Goal: Task Accomplishment & Management: Complete application form

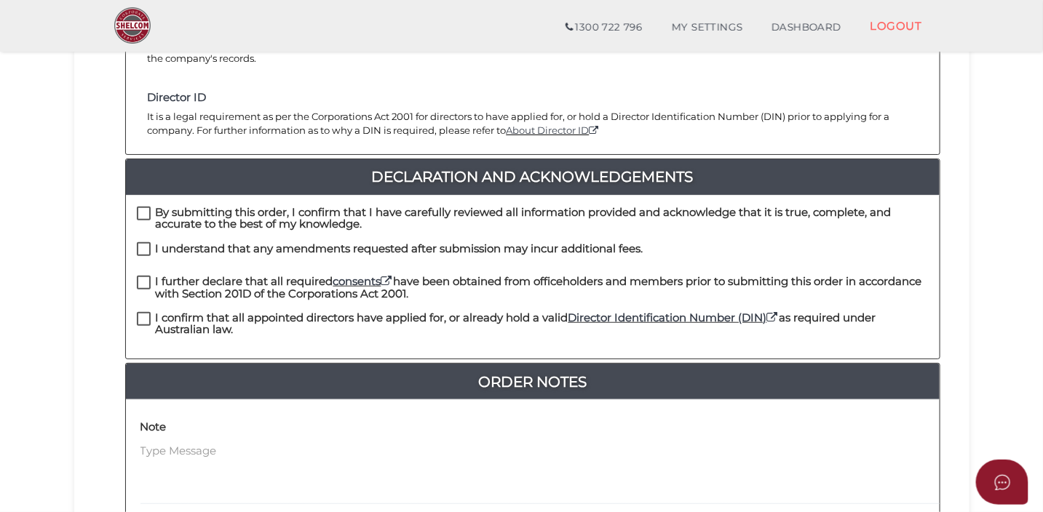
scroll to position [296, 0]
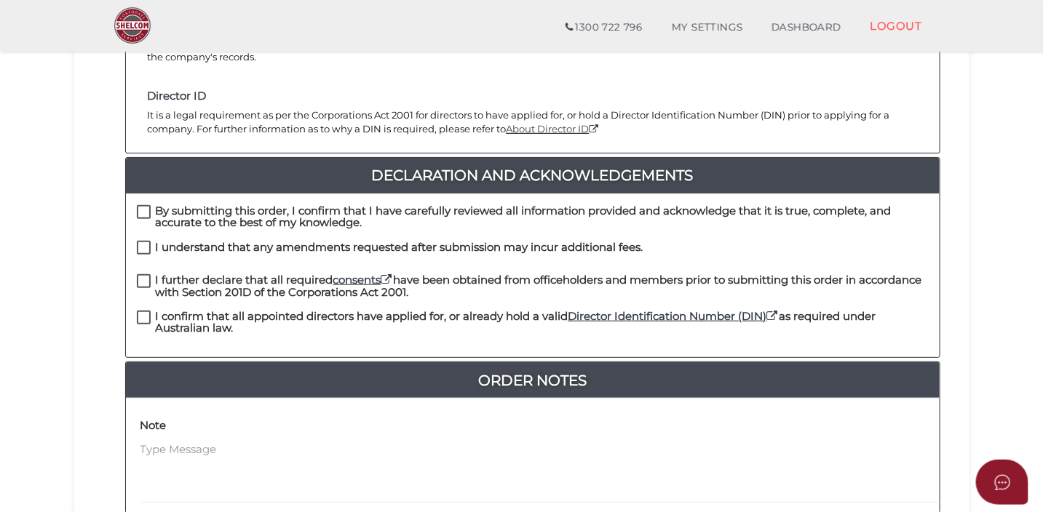
click at [140, 205] on label "By submitting this order, I confirm that I have carefully reviewed all informat…" at bounding box center [533, 214] width 792 height 18
checkbox input "true"
click at [140, 242] on label "I understand that any amendments requested after submission may incur additiona…" at bounding box center [390, 251] width 507 height 18
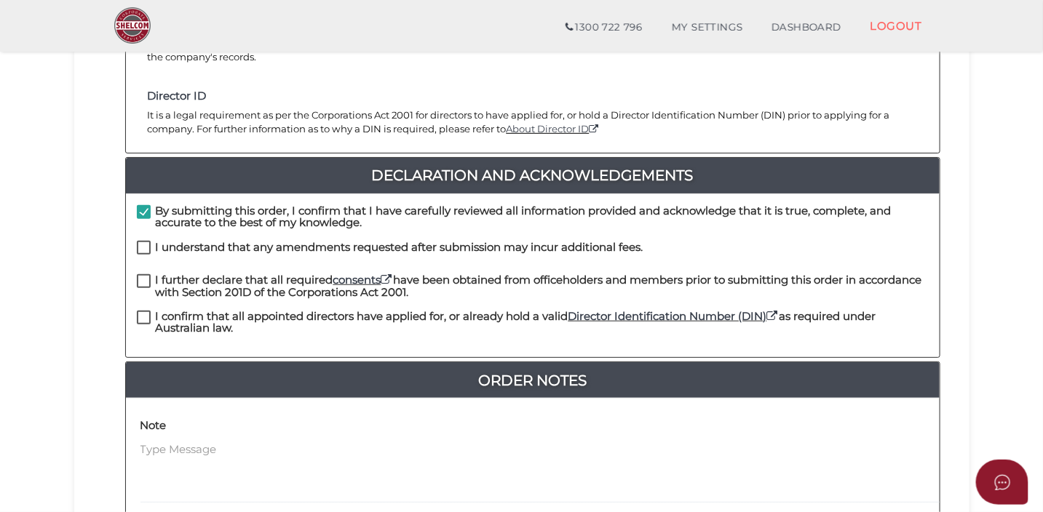
checkbox input "true"
click at [142, 274] on label "I further declare that all required consents have been obtained from officehold…" at bounding box center [533, 283] width 792 height 18
checkbox input "true"
click at [140, 311] on label "I confirm that all appointed directors have applied for, or already hold a vali…" at bounding box center [533, 320] width 792 height 18
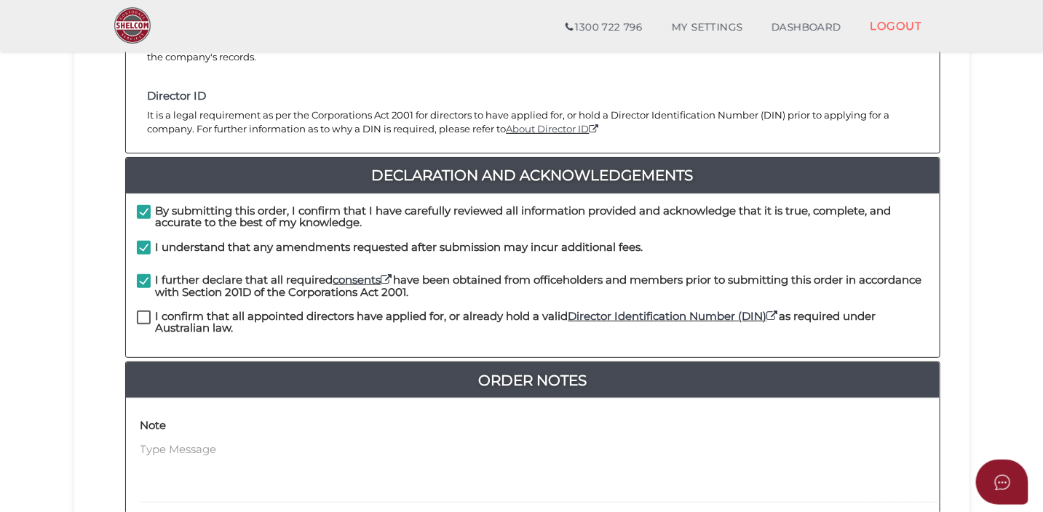
checkbox input "true"
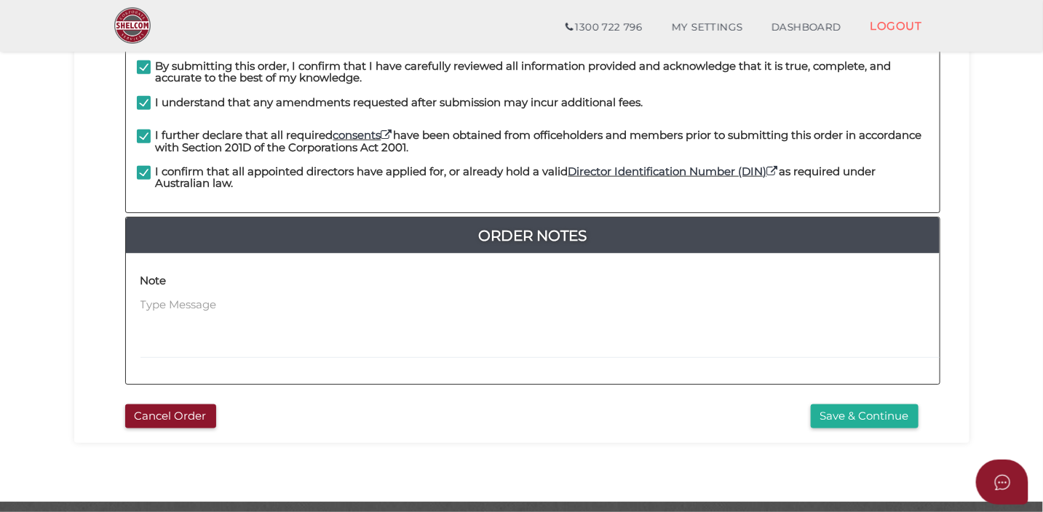
scroll to position [473, 0]
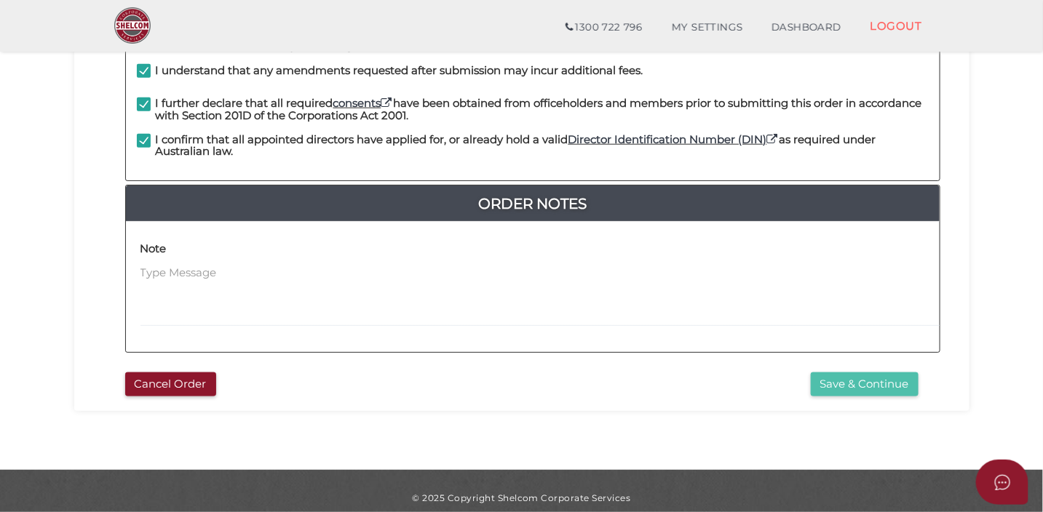
click at [837, 376] on button "Save & Continue" at bounding box center [865, 385] width 108 height 24
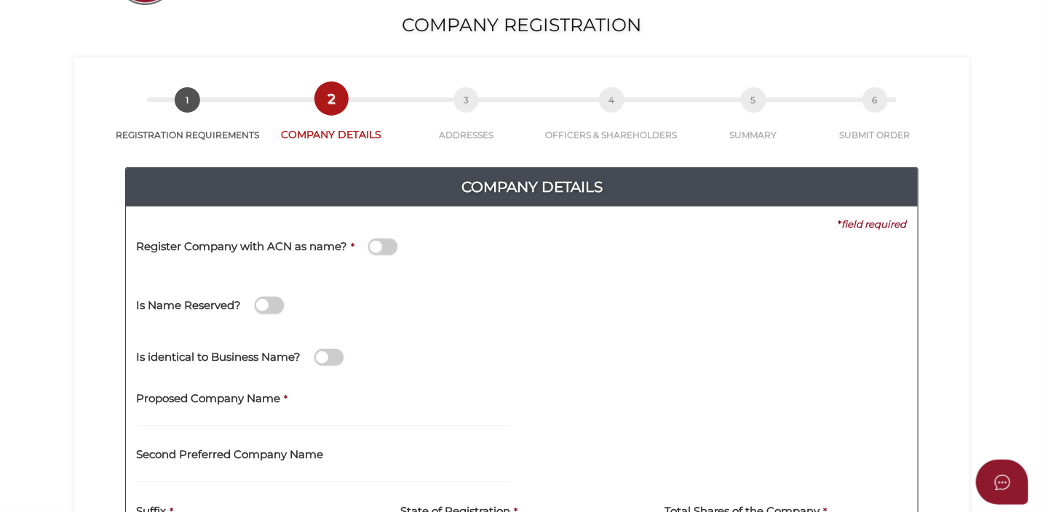
scroll to position [164, 0]
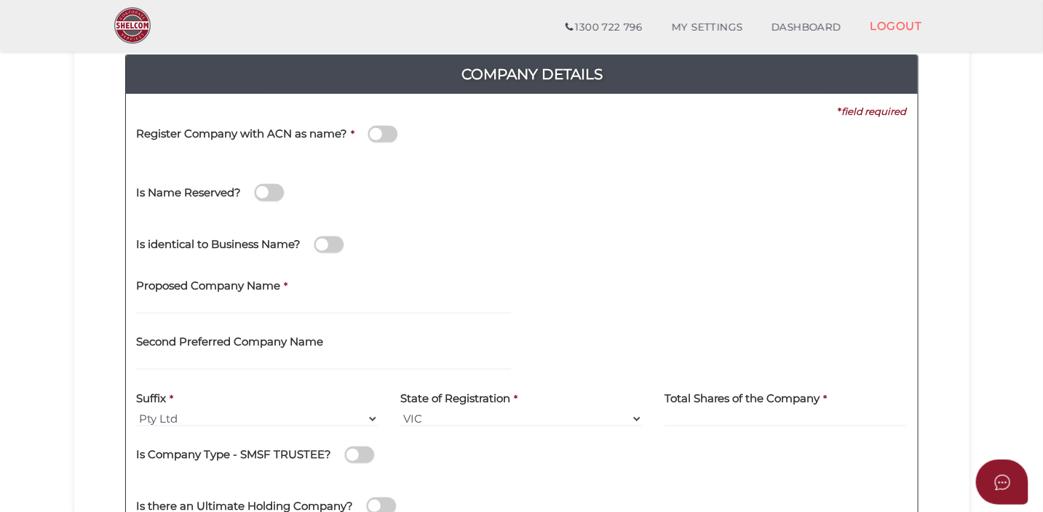
click at [390, 137] on span at bounding box center [382, 134] width 29 height 17
click at [0, 0] on input "checkbox" at bounding box center [0, 0] width 0 height 0
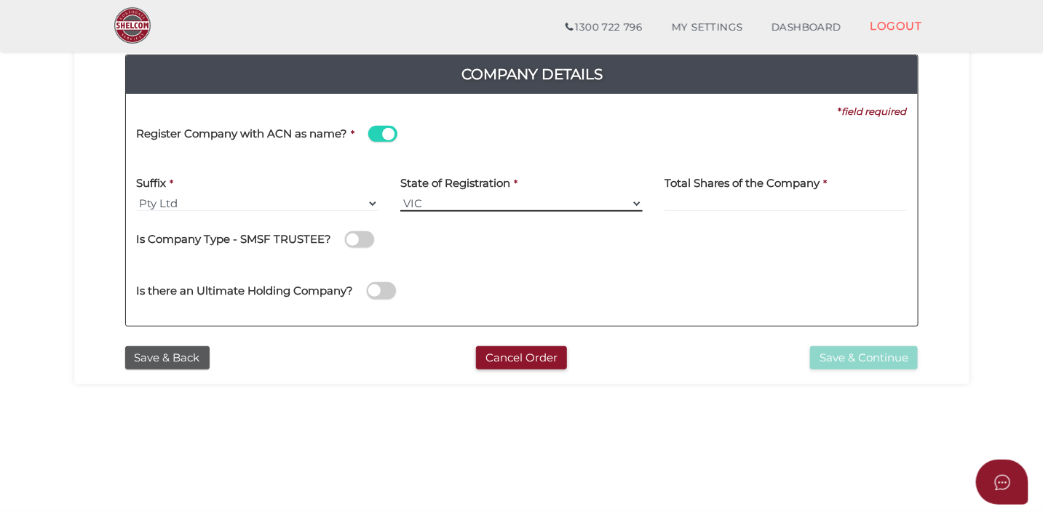
click at [434, 197] on select "VIC ACT NSW NT QLD TAS WA SA" at bounding box center [521, 204] width 242 height 16
select select "QLD"
click at [400, 196] on select "VIC ACT NSW NT QLD TAS WA SA" at bounding box center [521, 204] width 242 height 16
click at [714, 199] on input at bounding box center [786, 204] width 242 height 16
click at [672, 245] on div "Is Company Type - SMSF TRUSTEE?" at bounding box center [522, 238] width 770 height 30
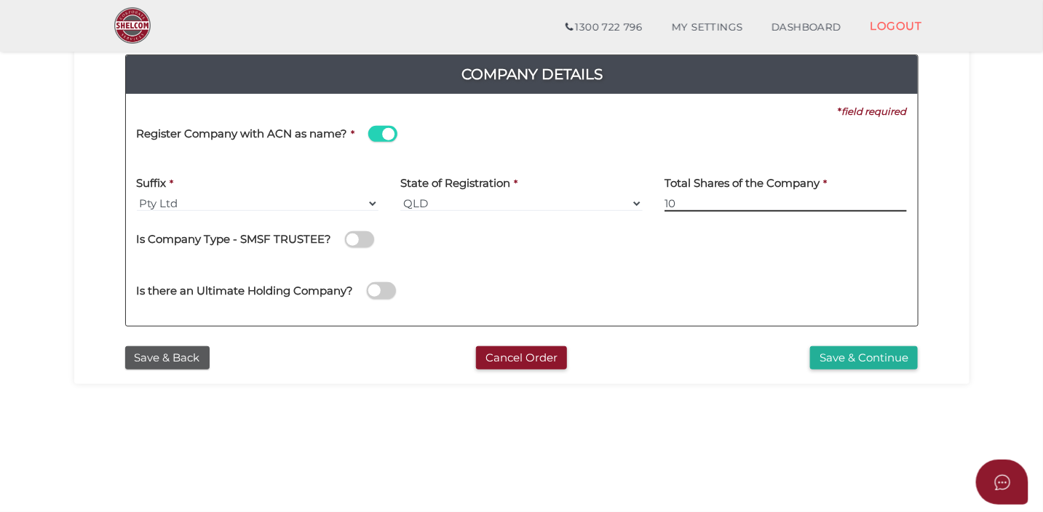
click at [691, 202] on input "10" at bounding box center [786, 204] width 242 height 16
click at [681, 243] on div "Is Company Type - SMSF TRUSTEE?" at bounding box center [522, 238] width 770 height 30
click at [702, 200] on input "10" at bounding box center [786, 204] width 242 height 16
type input "1"
type input "2"
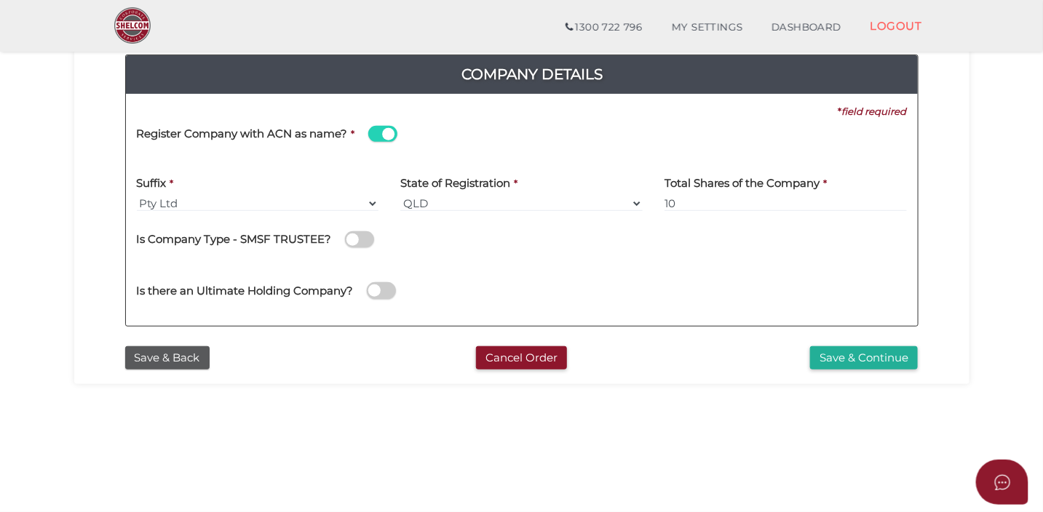
click at [697, 266] on div "Is there an Ultimate Holding Company?" at bounding box center [522, 289] width 792 height 52
click at [775, 203] on input "10" at bounding box center [786, 204] width 242 height 16
type input "1"
type input "20"
click at [736, 246] on div "Is Company Type - SMSF TRUSTEE?" at bounding box center [522, 238] width 770 height 30
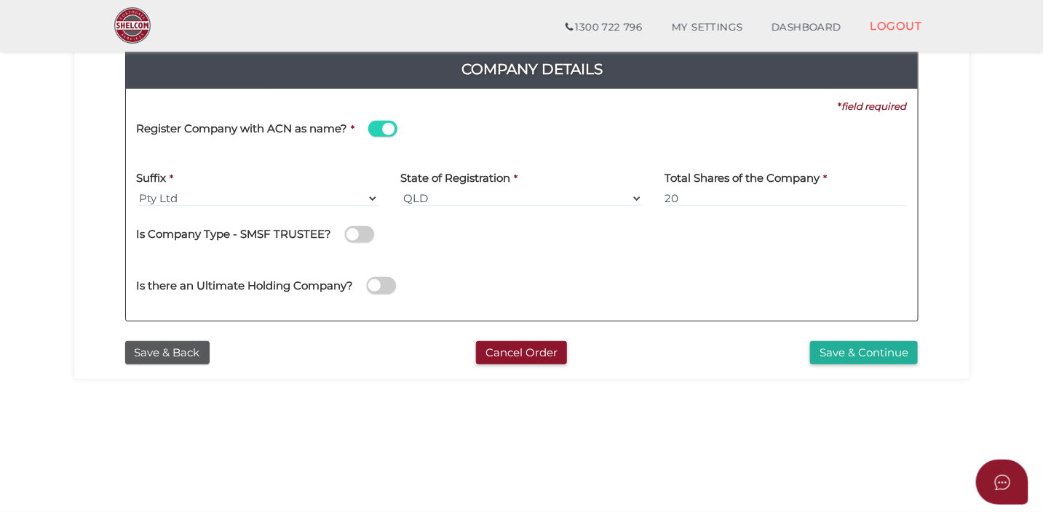
scroll to position [170, 0]
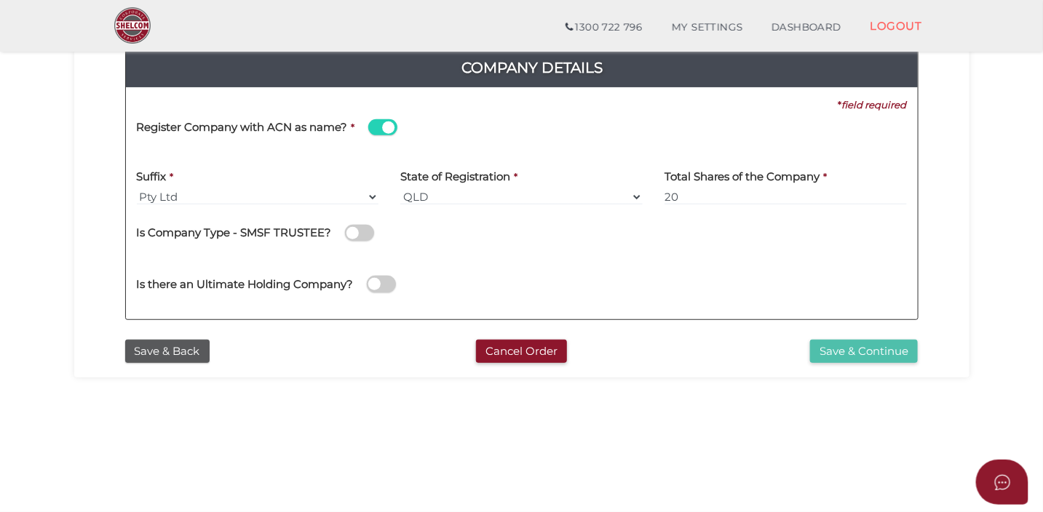
click at [832, 349] on button "Save & Continue" at bounding box center [864, 352] width 108 height 24
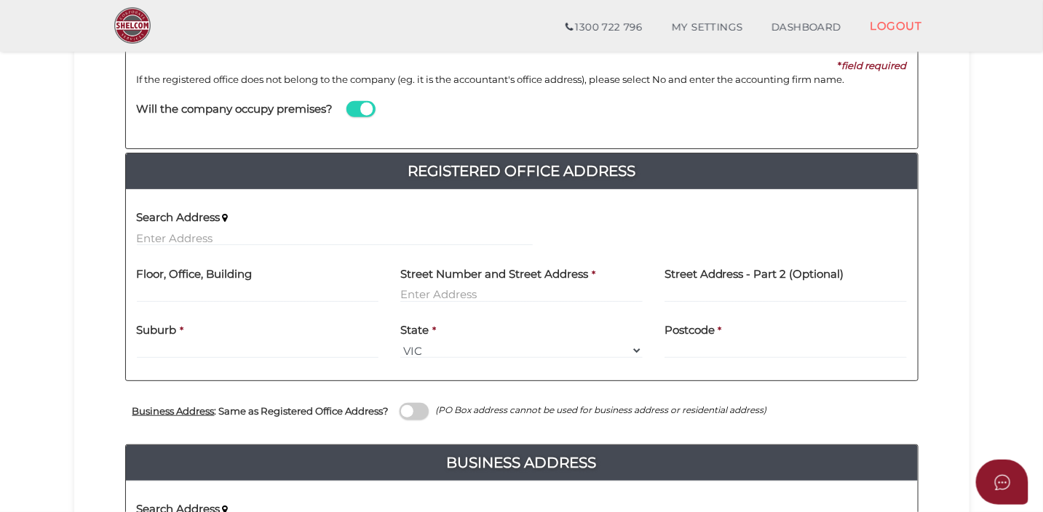
scroll to position [228, 0]
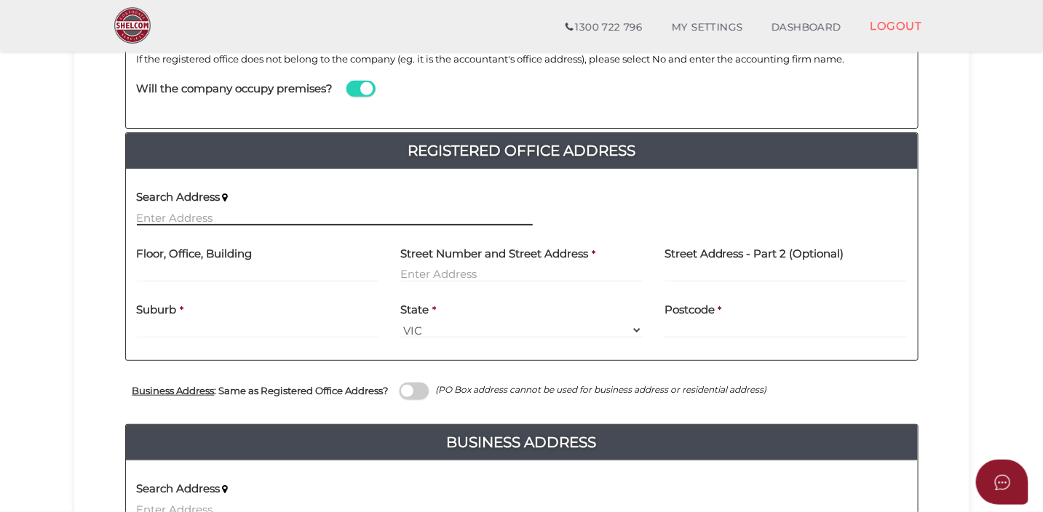
click at [370, 210] on input "text" at bounding box center [335, 218] width 396 height 16
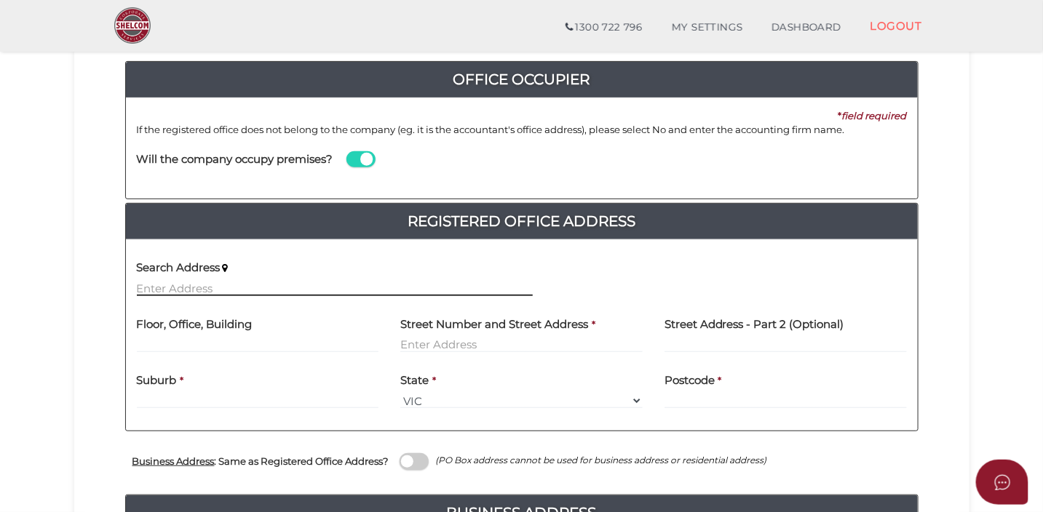
scroll to position [215, 0]
